Goal: Task Accomplishment & Management: Manage account settings

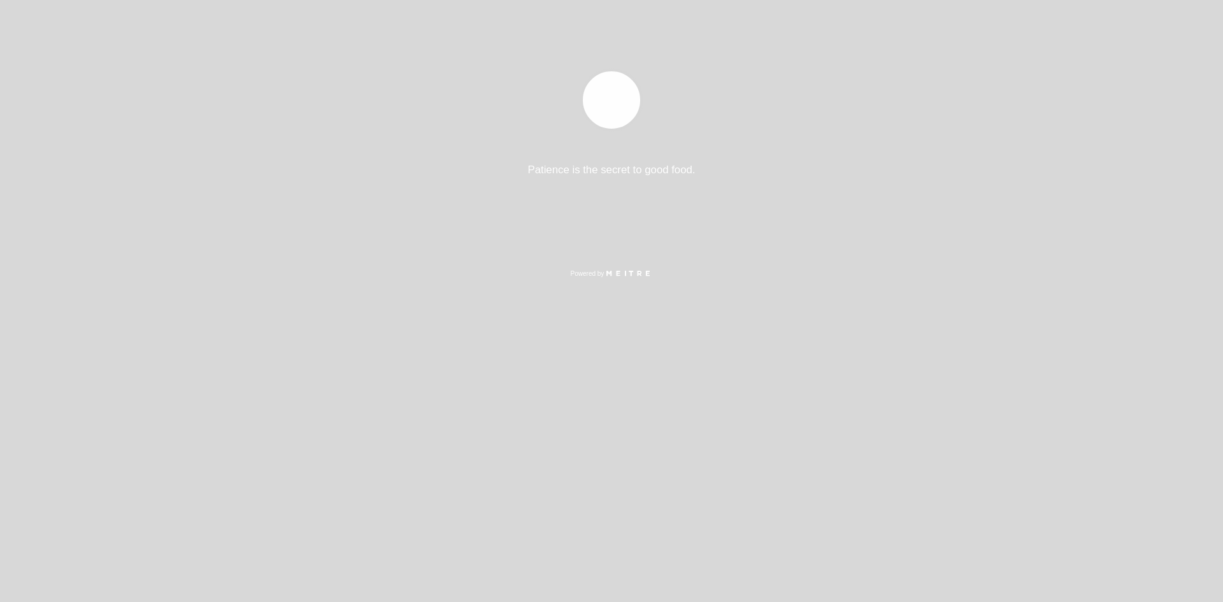
select select "es"
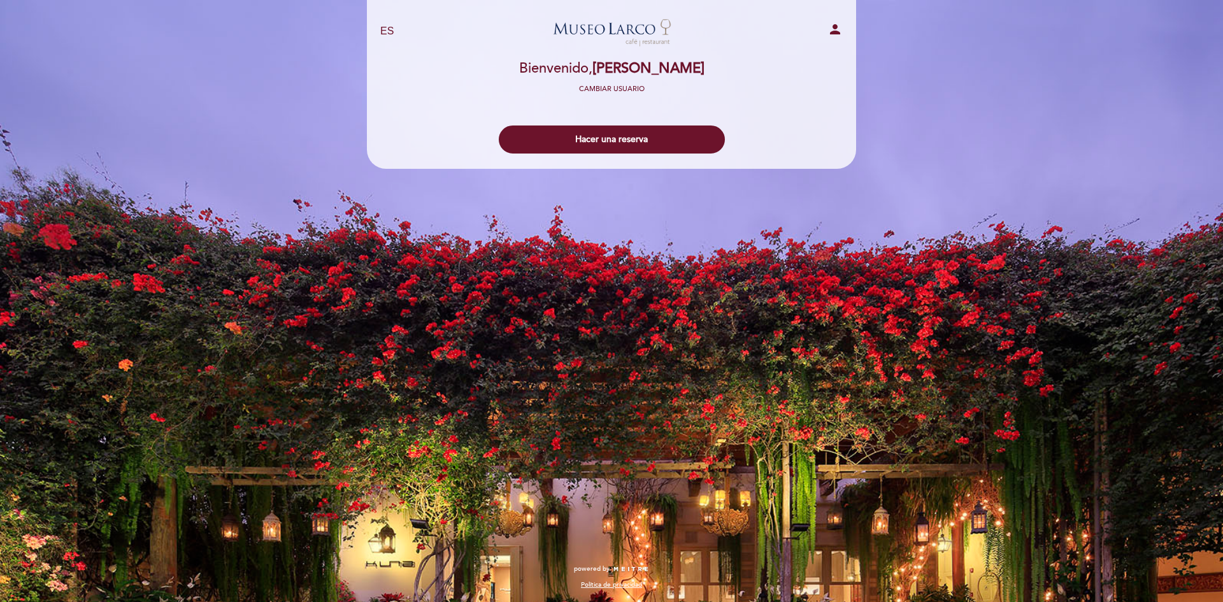
click at [823, 28] on div "person" at bounding box center [772, 32] width 160 height 20
click at [831, 27] on icon "person" at bounding box center [834, 29] width 15 height 15
select select "es"
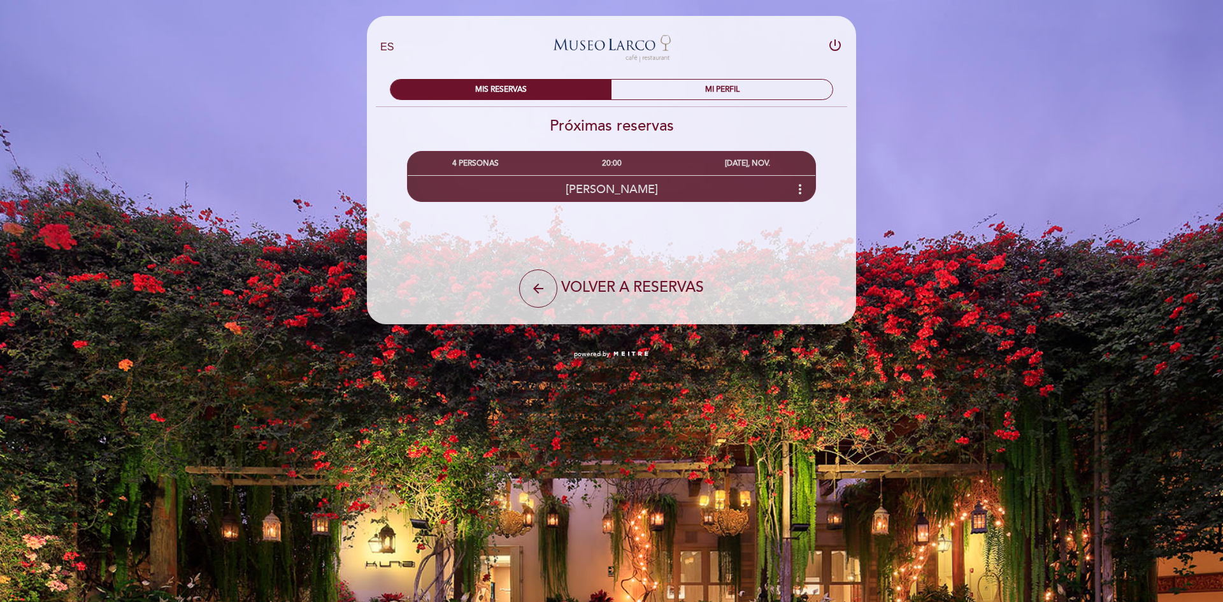
click at [615, 183] on span "[PERSON_NAME]" at bounding box center [611, 189] width 92 height 14
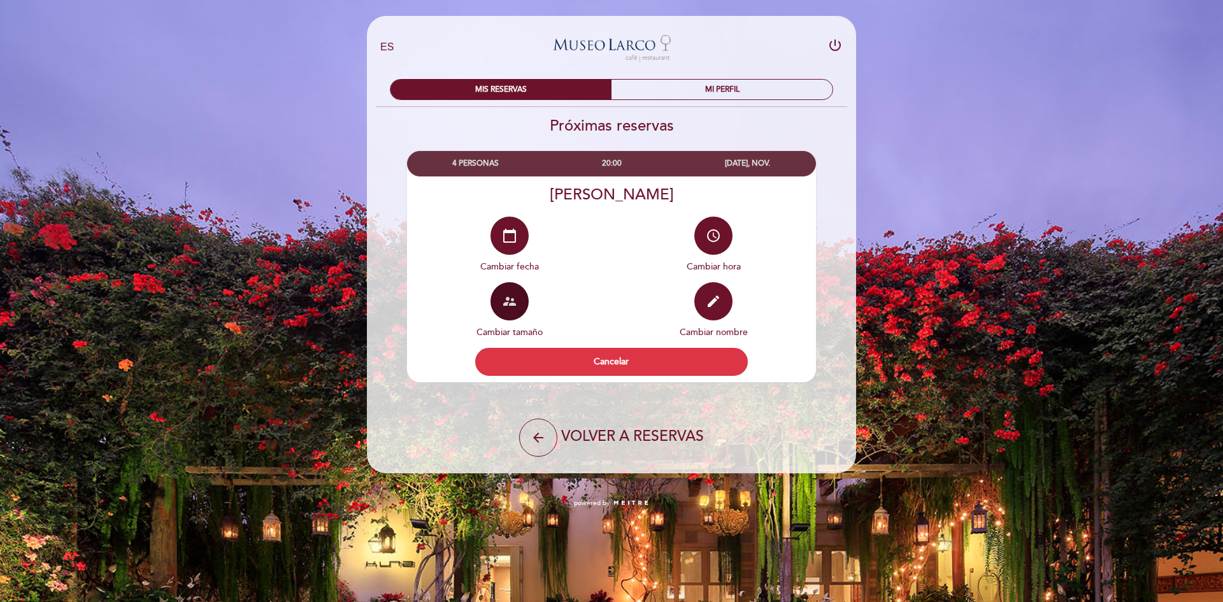
click at [521, 306] on button "supervisor_account" at bounding box center [509, 301] width 38 height 38
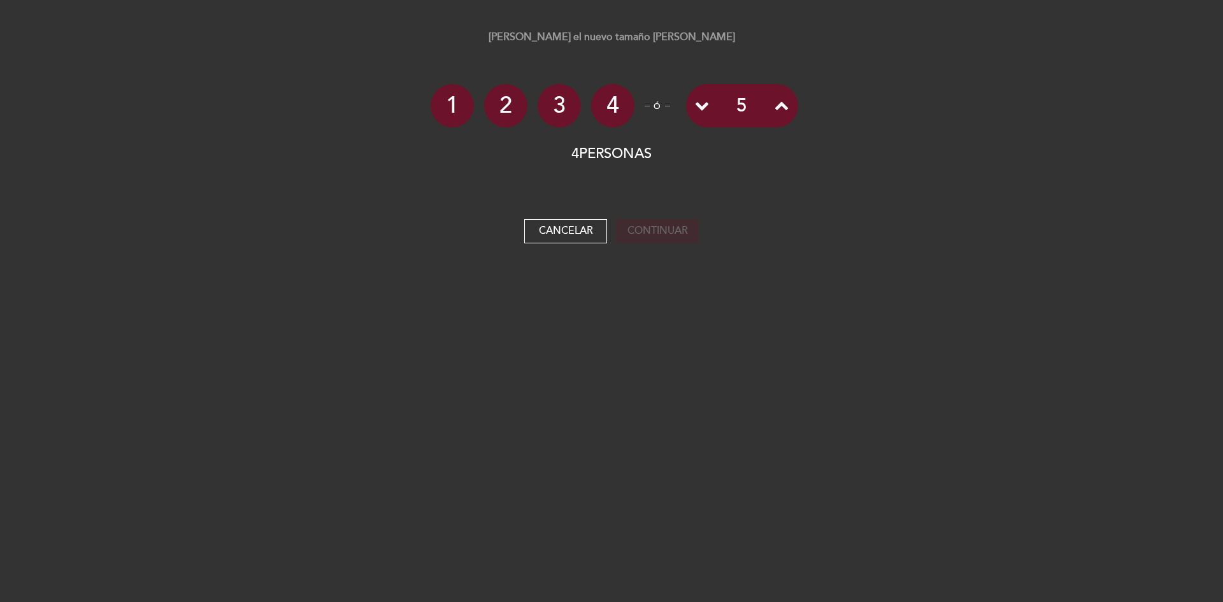
select select "es"
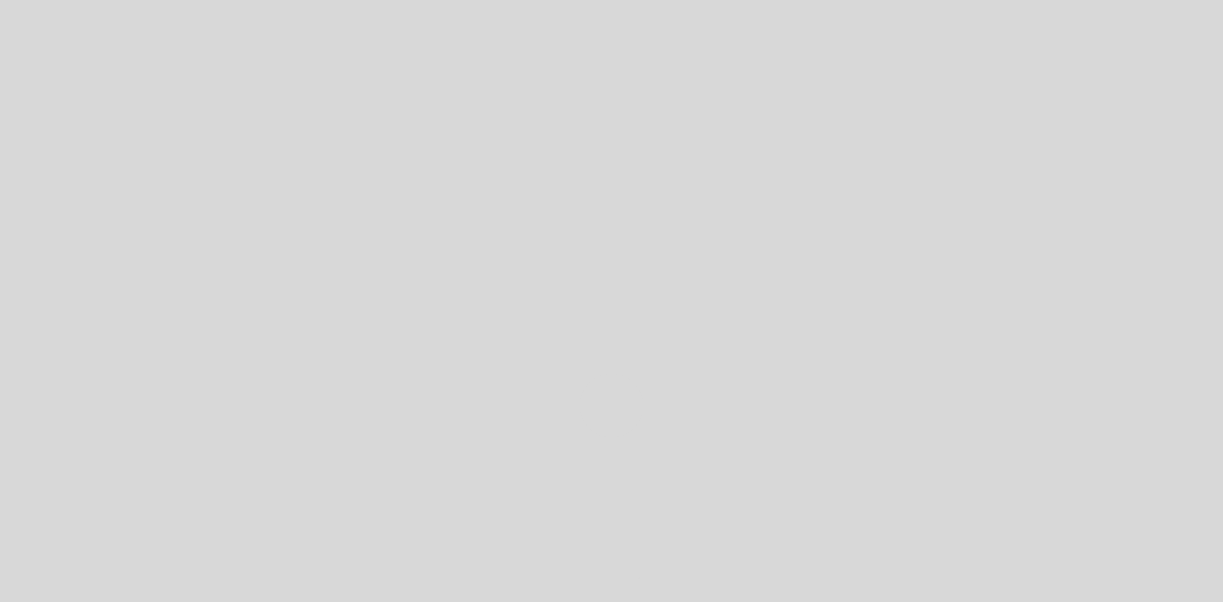
select select "es"
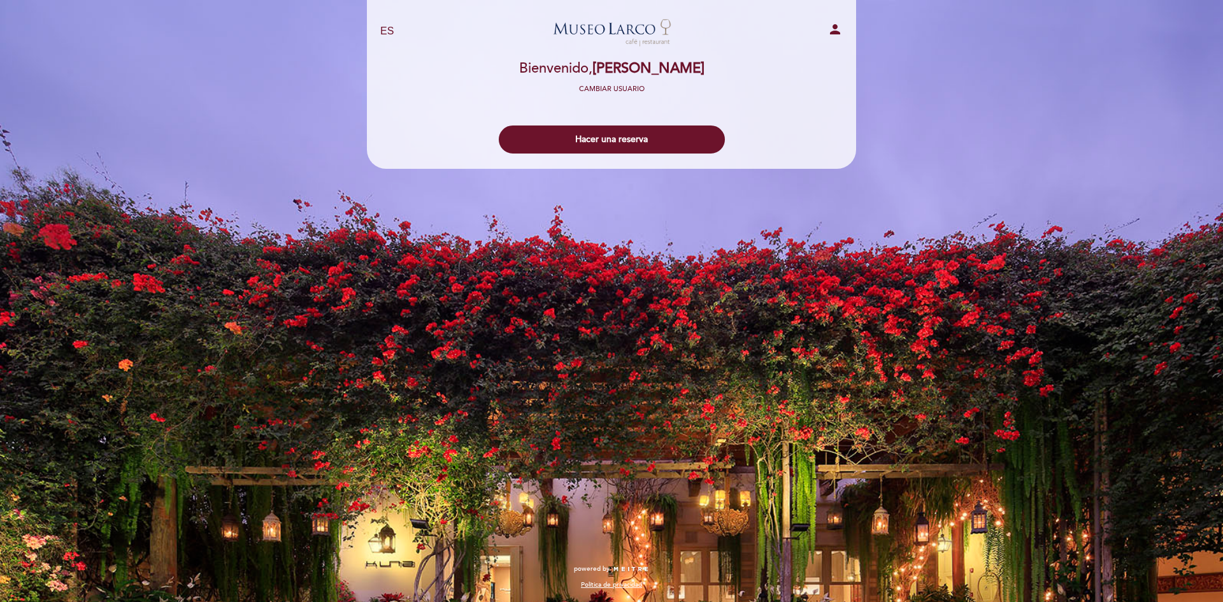
click at [831, 36] on icon "person" at bounding box center [834, 29] width 15 height 15
select select "es"
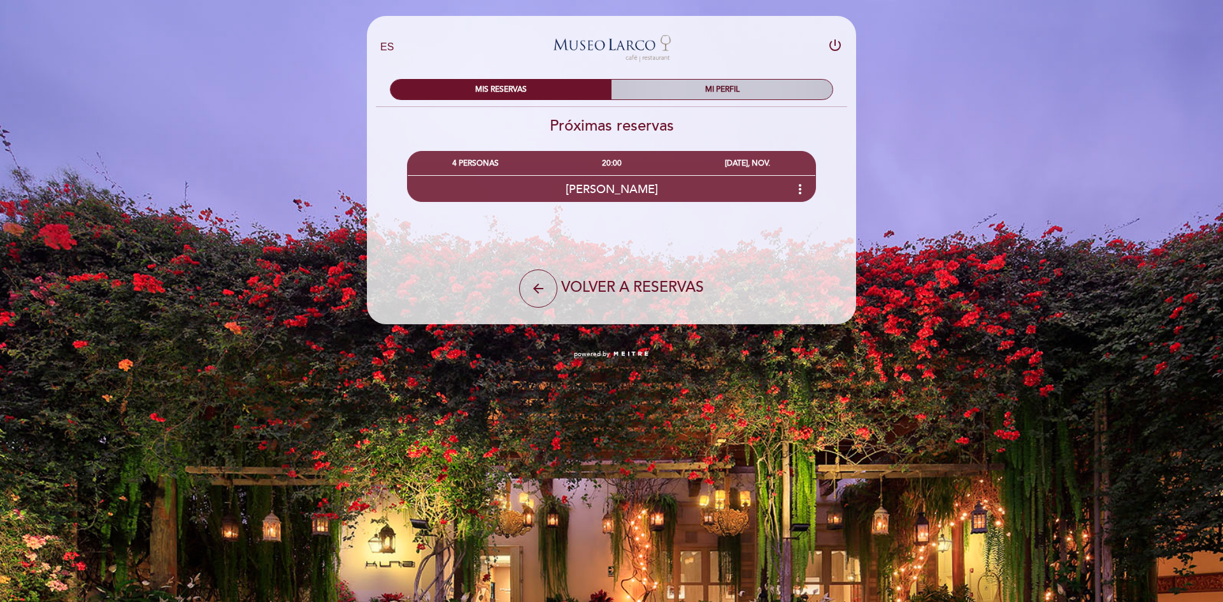
click at [748, 92] on div "MI PERFIL" at bounding box center [721, 90] width 221 height 20
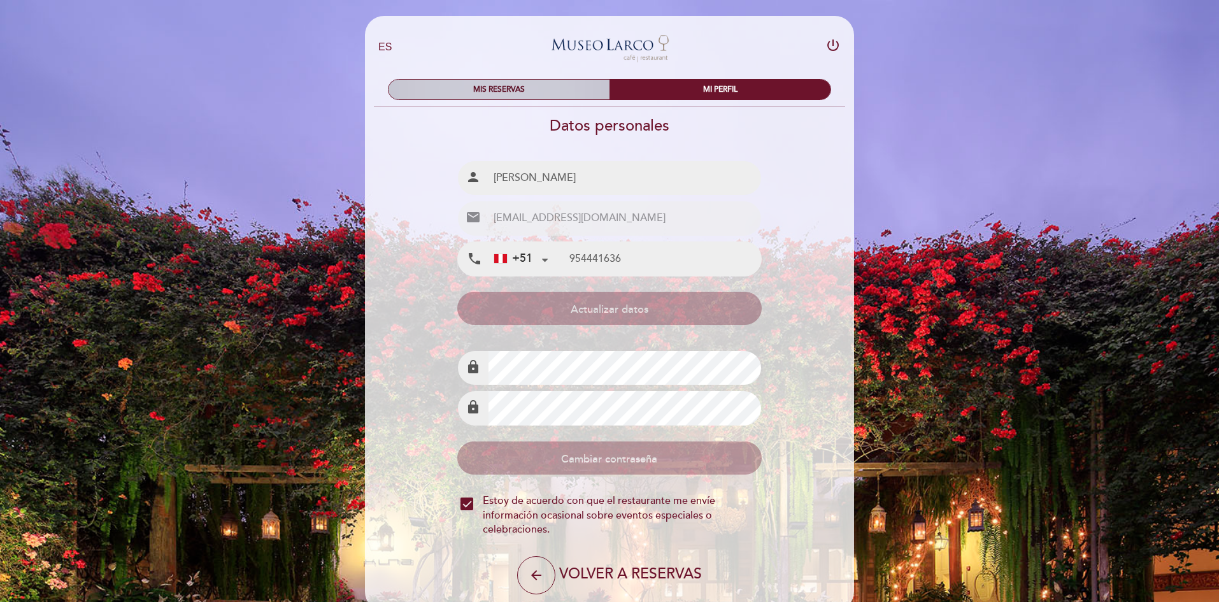
type input "954 441 636"
click at [506, 87] on div "MIS RESERVAS" at bounding box center [498, 90] width 221 height 20
